Goal: Information Seeking & Learning: Learn about a topic

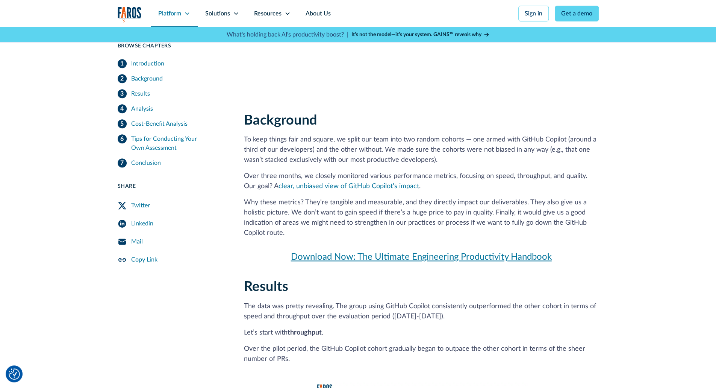
click at [186, 9] on div "Platform" at bounding box center [174, 13] width 47 height 27
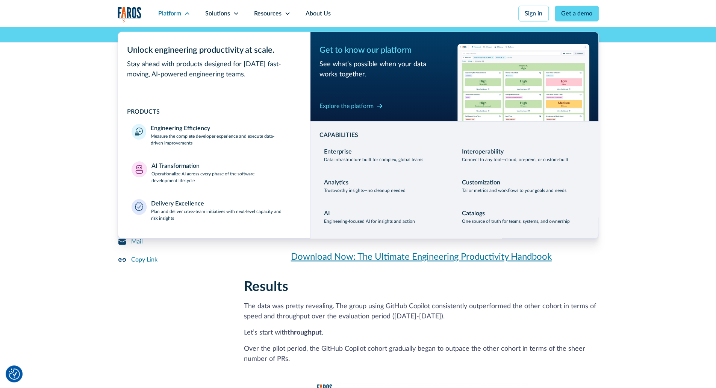
click at [349, 317] on p "The data was pretty revealing. The group using GitHub Copilot consistently outp…" at bounding box center [421, 311] width 355 height 20
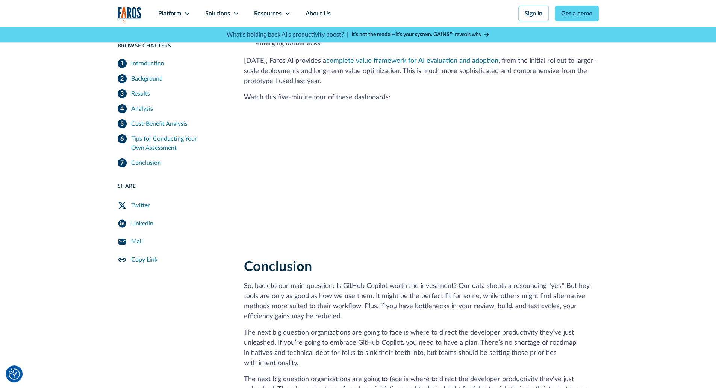
scroll to position [2126, 0]
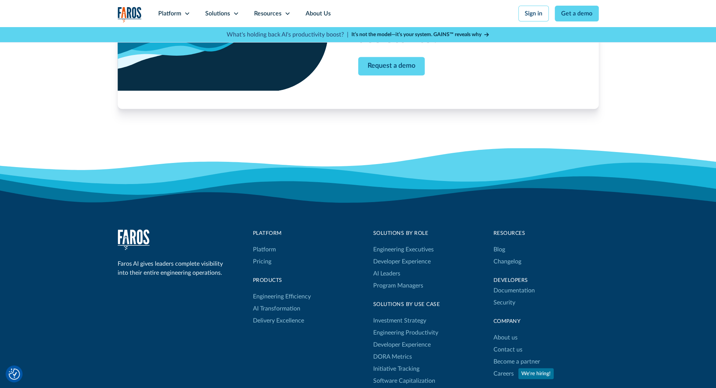
scroll to position [3050, 0]
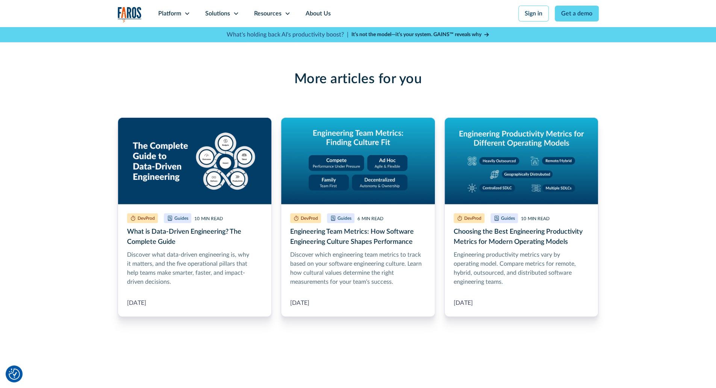
scroll to position [1631, 0]
